Goal: Task Accomplishment & Management: Manage account settings

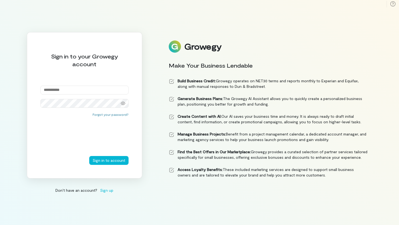
click at [76, 87] on input "email" at bounding box center [84, 90] width 88 height 9
type input "**********"
click at [106, 161] on button "Sign in to account" at bounding box center [108, 160] width 39 height 9
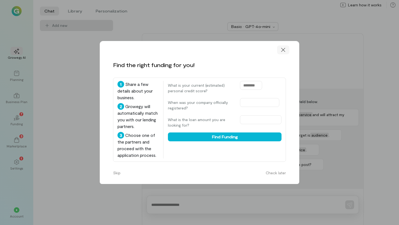
click at [283, 50] on icon at bounding box center [283, 50] width 6 height 6
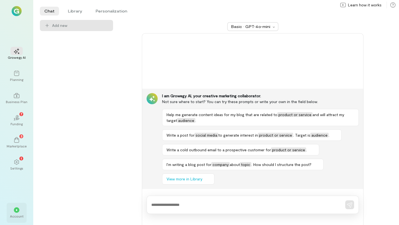
click at [17, 214] on div "Account" at bounding box center [17, 216] width 14 height 4
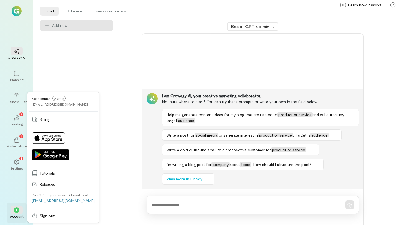
click at [17, 214] on div "Account" at bounding box center [17, 216] width 14 height 4
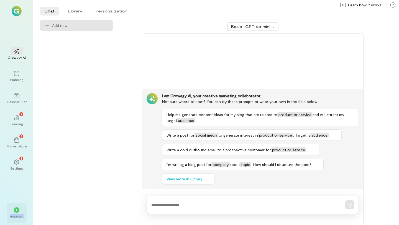
click at [17, 214] on div "Account" at bounding box center [17, 216] width 14 height 4
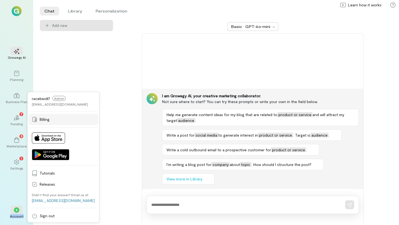
click at [46, 118] on span "Billing" at bounding box center [67, 120] width 55 height 6
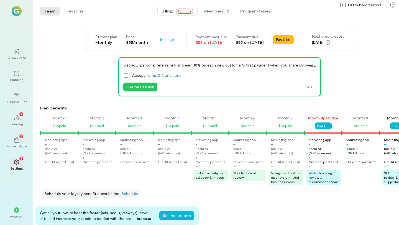
scroll to position [0, 320]
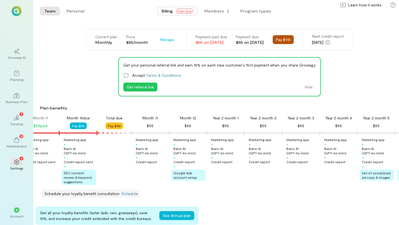
click at [291, 40] on button "Pay $110" at bounding box center [283, 39] width 21 height 9
